Goal: Check status

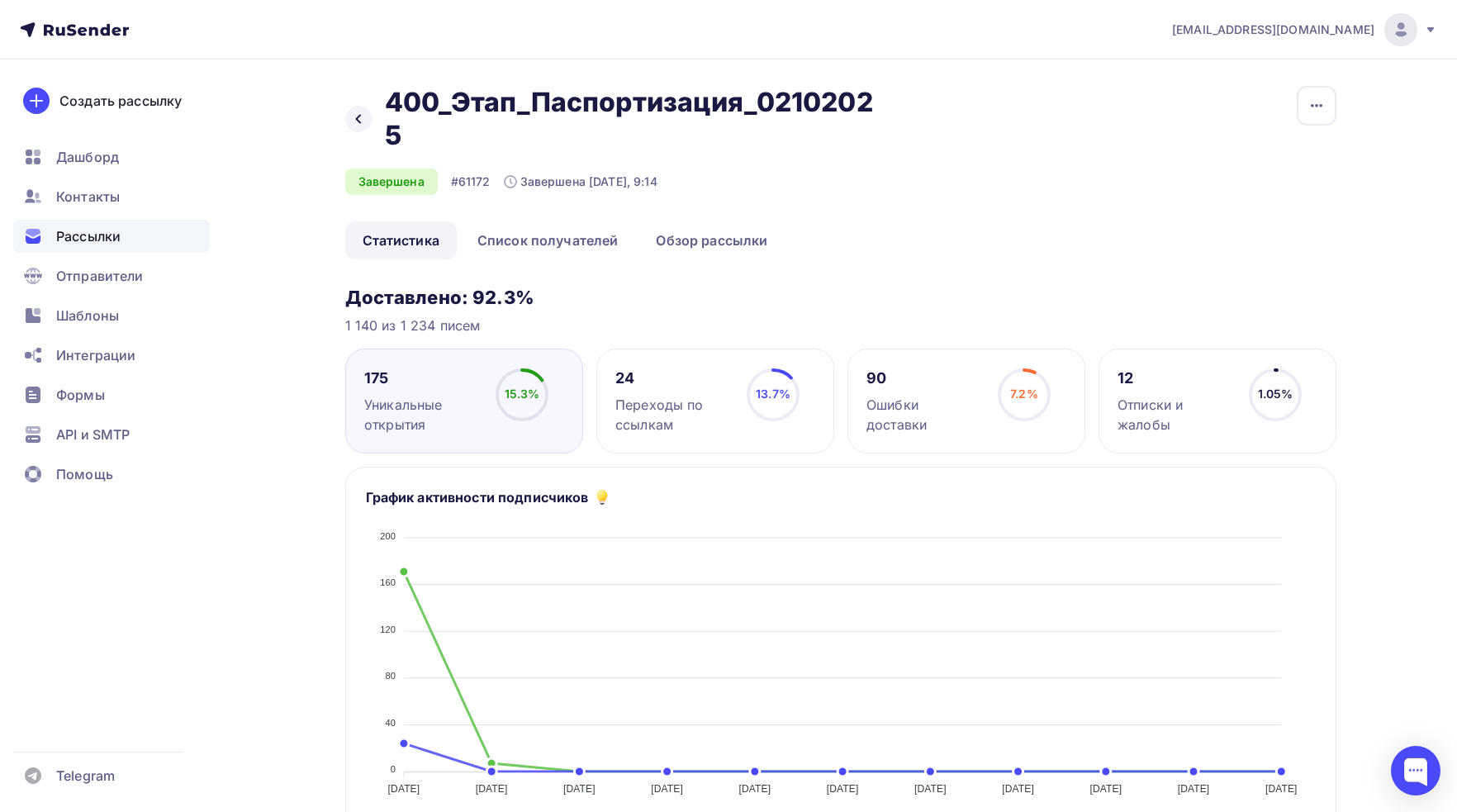
click at [106, 236] on span "Рассылки" at bounding box center [88, 237] width 65 height 20
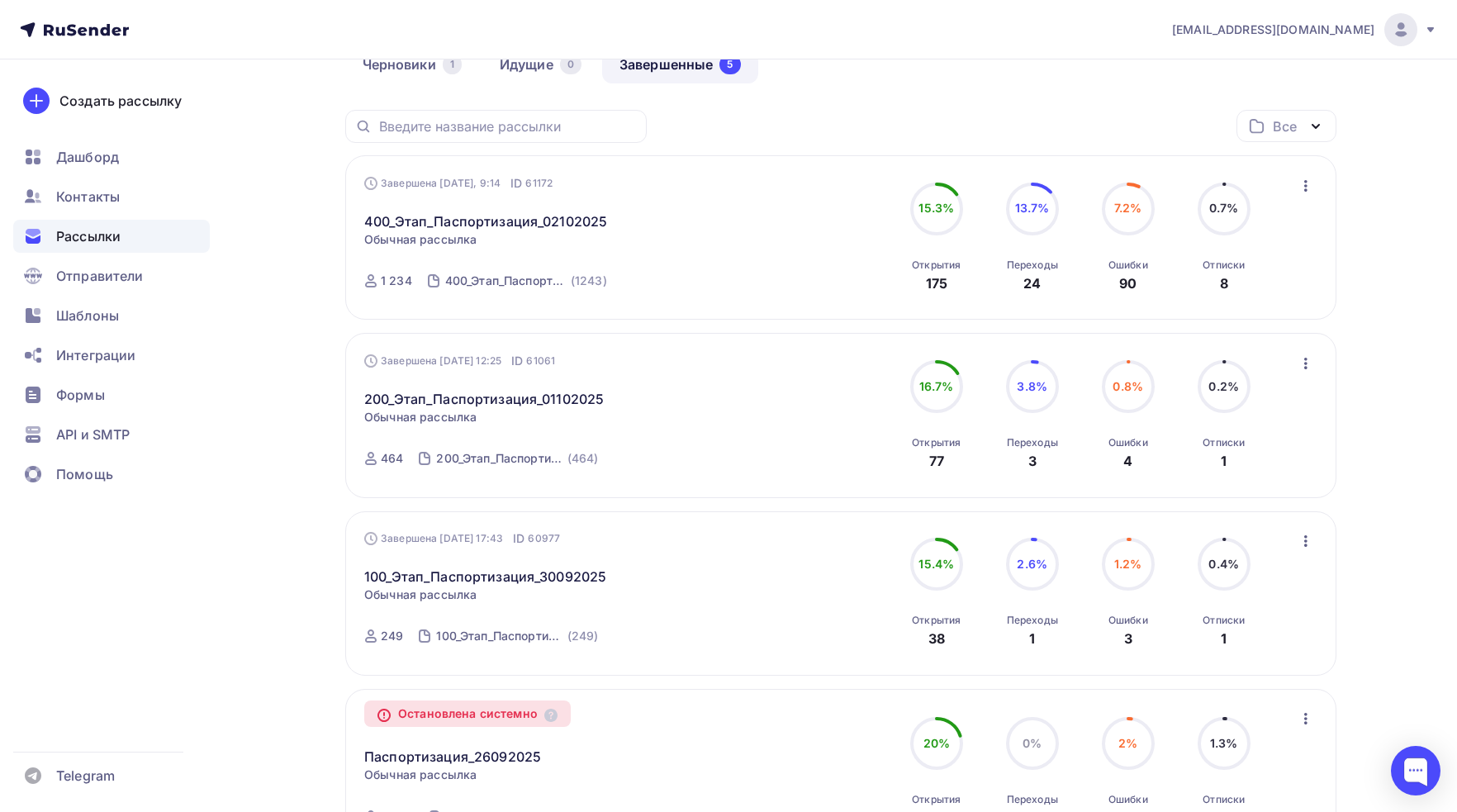
scroll to position [82, 0]
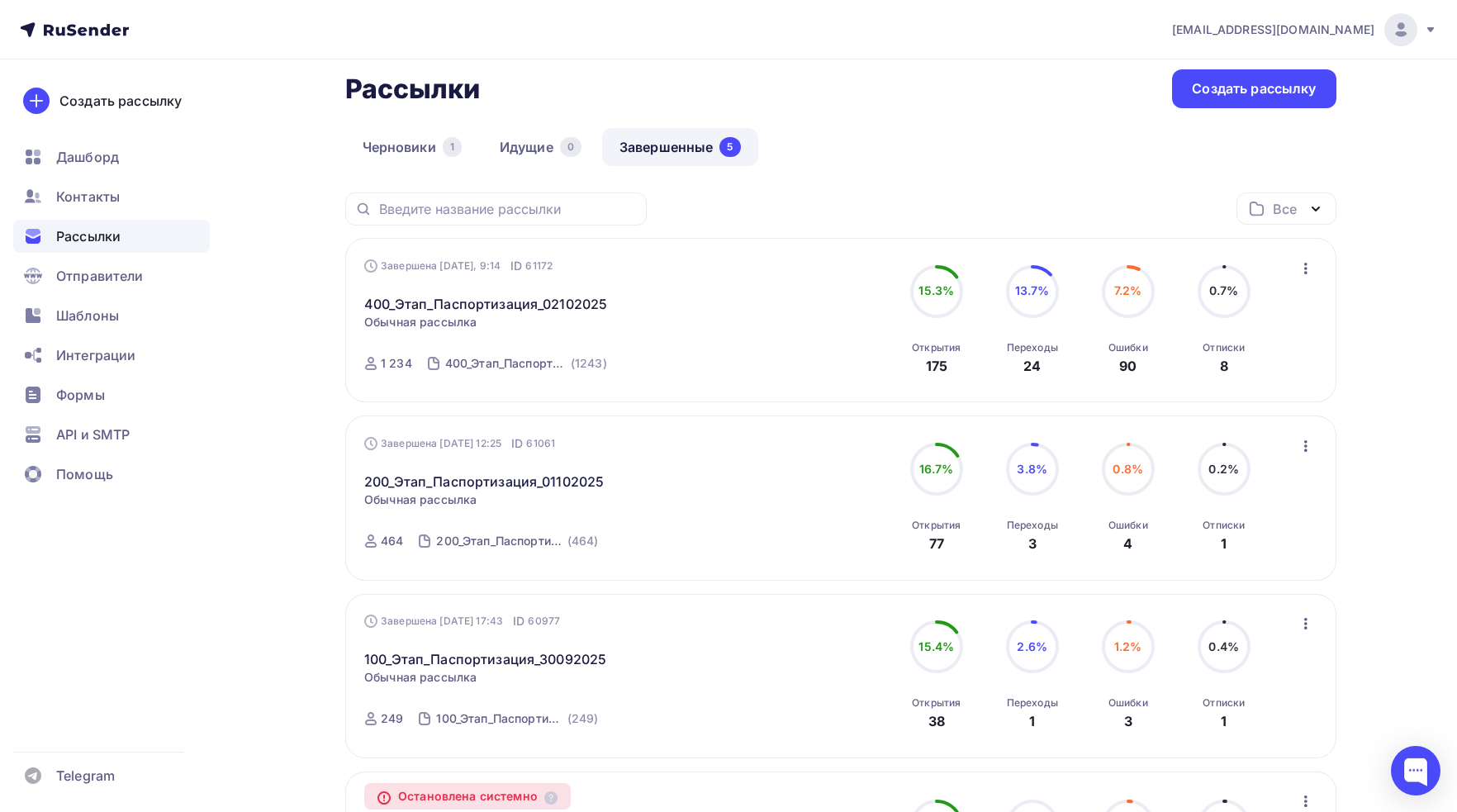
drag, startPoint x: 1033, startPoint y: 344, endPoint x: 1069, endPoint y: 337, distance: 36.7
click at [1069, 337] on div "13.7% 13.7% Переходы 24" at bounding box center [1033, 320] width 82 height 111
click at [1229, 342] on div "Отписки" at bounding box center [1224, 348] width 42 height 13
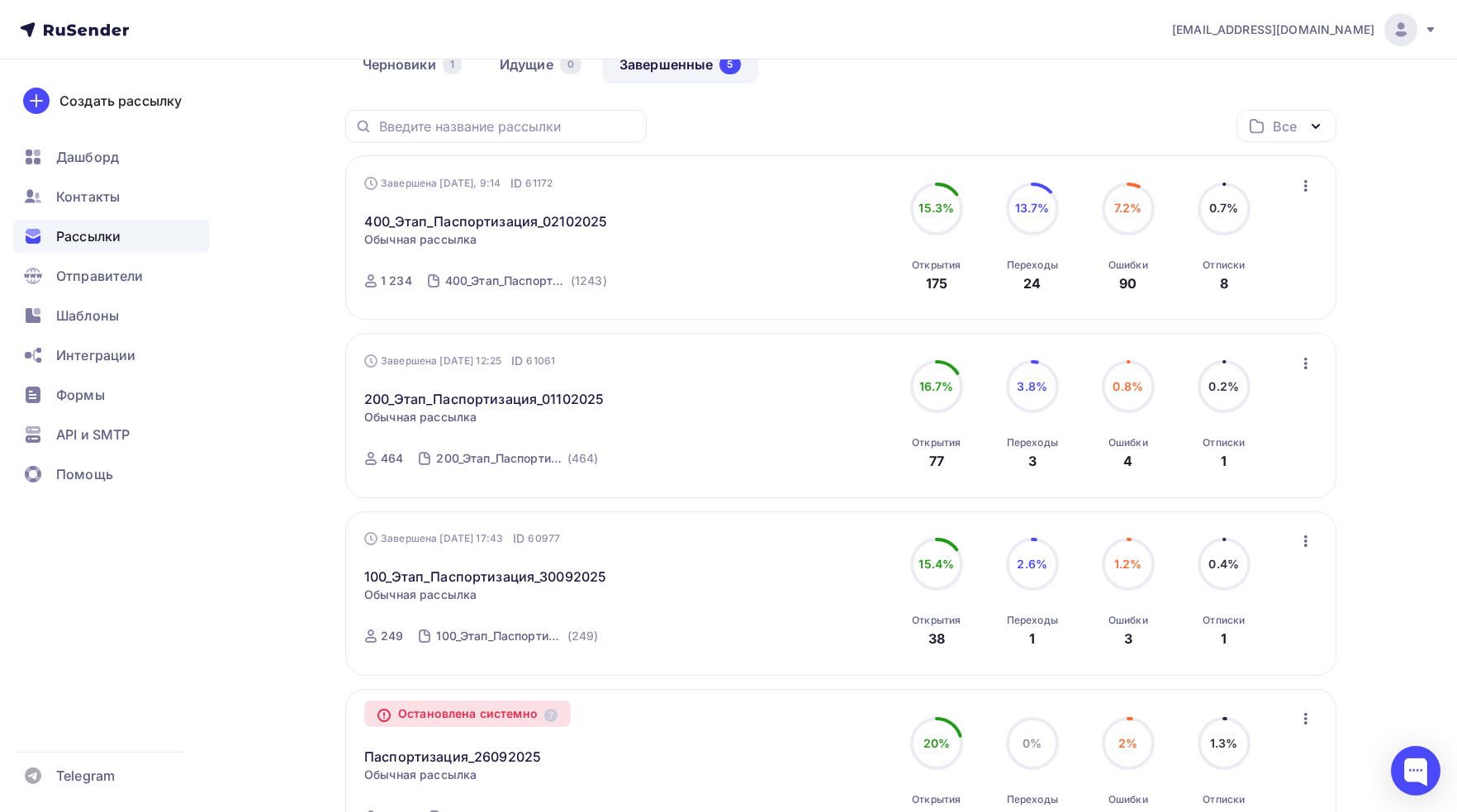
scroll to position [0, 0]
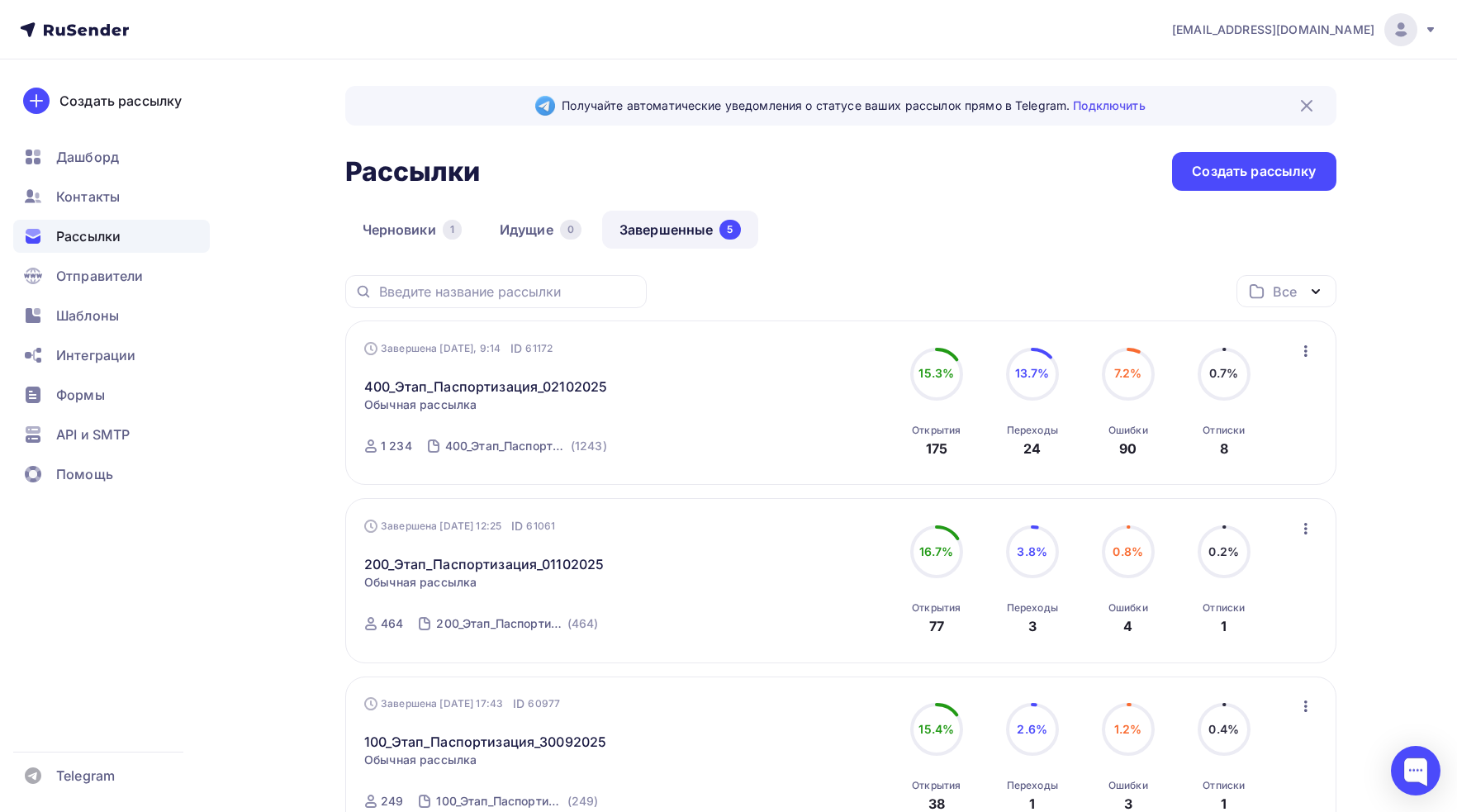
click at [648, 230] on link "Завершенные 5" at bounding box center [680, 229] width 156 height 38
drag, startPoint x: 1017, startPoint y: 430, endPoint x: 1238, endPoint y: 456, distance: 222.5
click at [1238, 456] on div "15.3% 15.3% Открытия 175 13.7% 13.7% Переходы 24 7.2% 7.2% Ошибки 90 0.7% 0.7% …" at bounding box center [1080, 403] width 370 height 111
click at [1382, 446] on div "Получайте автоматические уведомления о статусе ваших рассылок прямо в Telegram.…" at bounding box center [729, 730] width 1354 height 1340
drag, startPoint x: 926, startPoint y: 624, endPoint x: 1262, endPoint y: 633, distance: 336.1
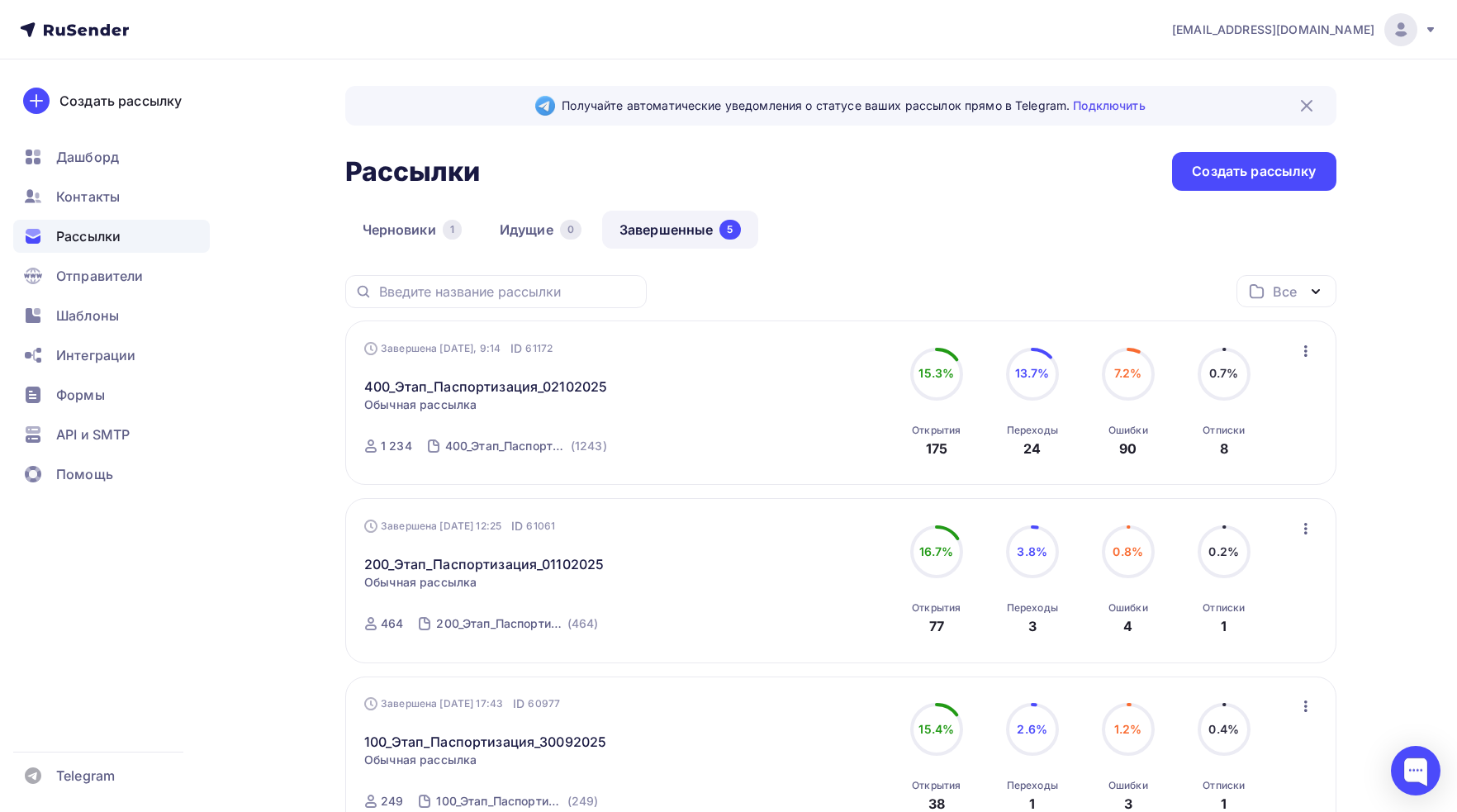
click at [1262, 633] on div "16.7% 16.7% Открытия 77 3.8% 3.8% Переходы 3 0.8% 0.8% Ошибки 4 0.2% 0.2% Отпис…" at bounding box center [1080, 580] width 370 height 111
click at [1371, 508] on div "Получайте автоматические уведомления о статусе ваших рассылок прямо в Telegram.…" at bounding box center [729, 730] width 1354 height 1340
